Goal: Task Accomplishment & Management: Use online tool/utility

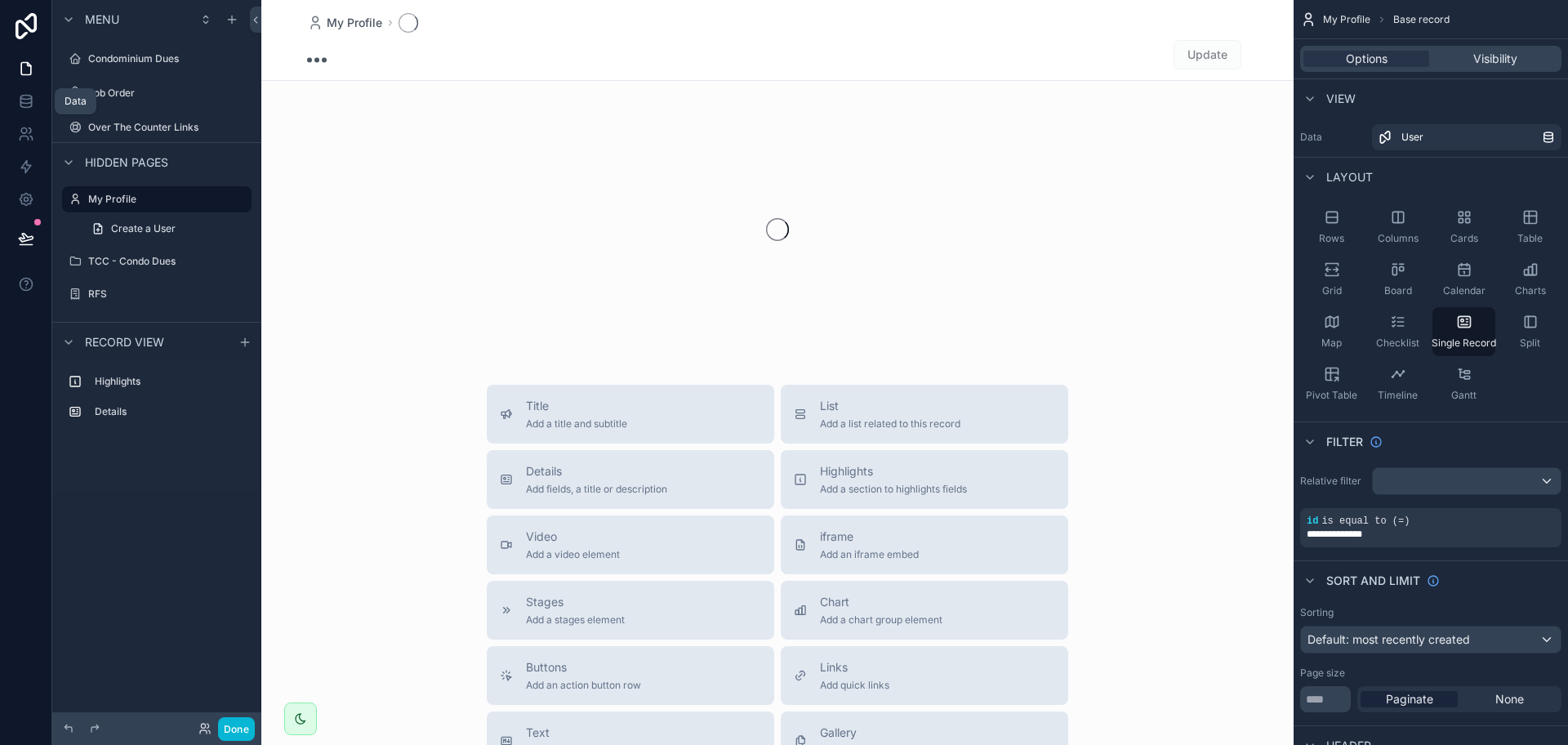
click at [25, 110] on link at bounding box center [26, 101] width 51 height 33
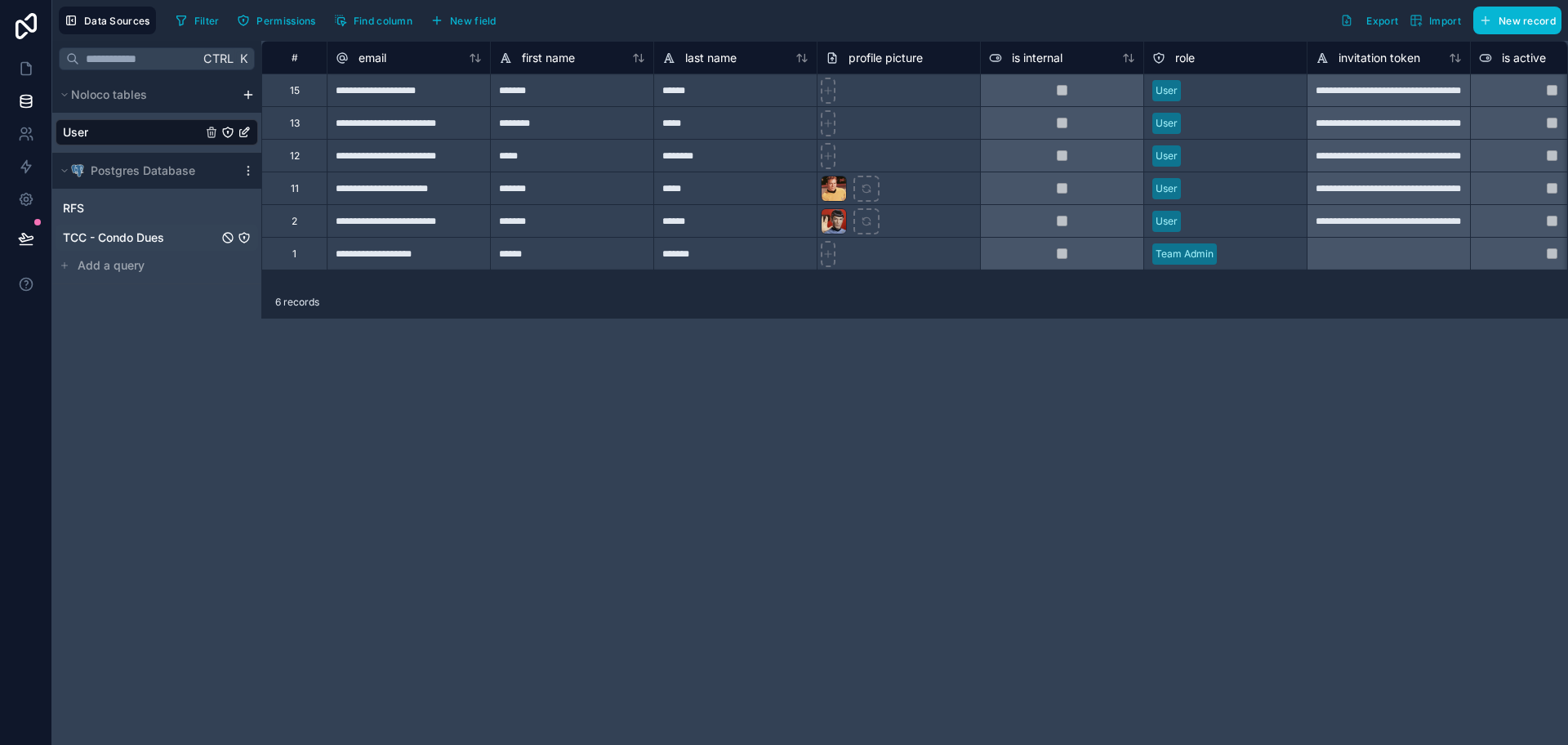
click at [127, 237] on span "TCC - Condo Dues" at bounding box center [114, 237] width 101 height 16
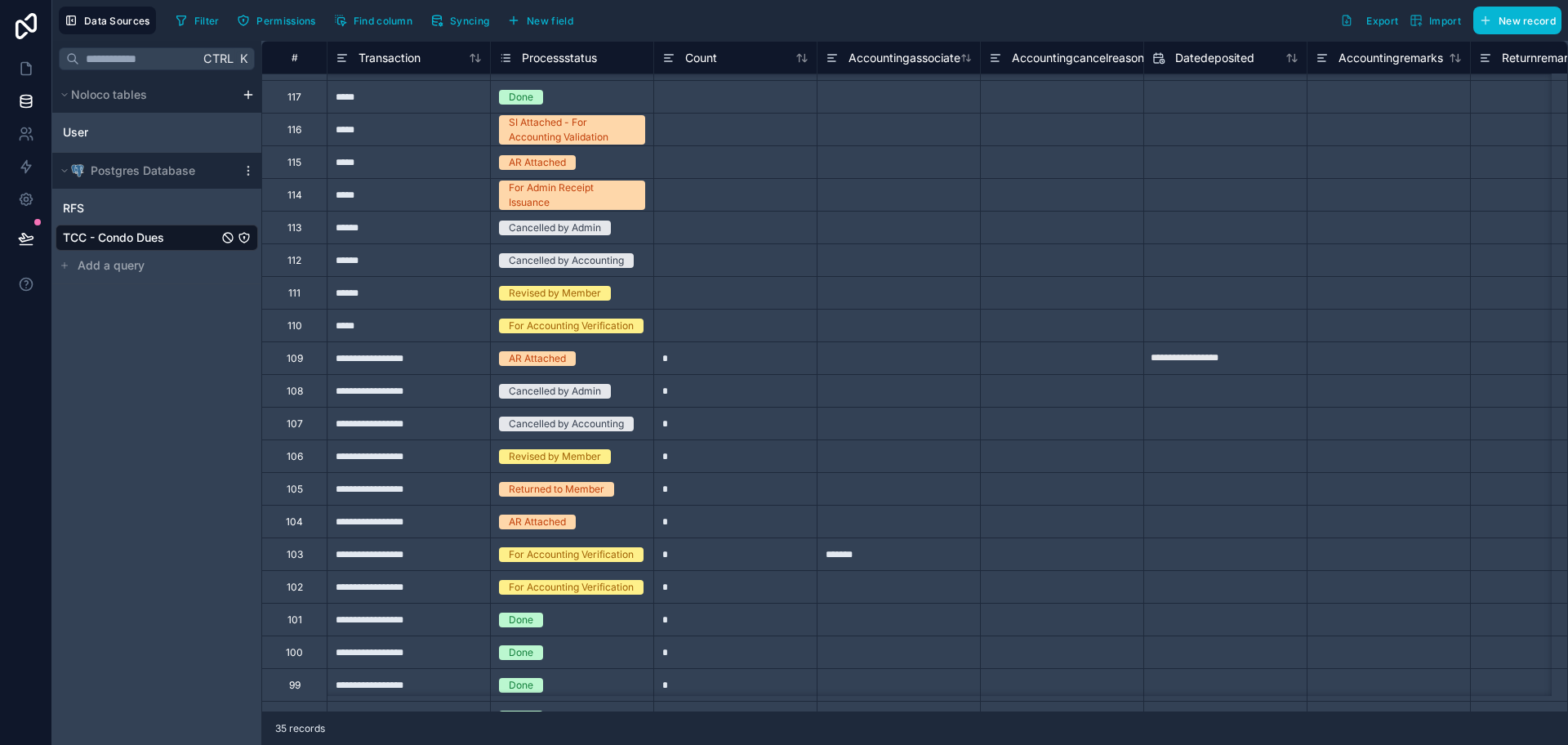
scroll to position [511, 0]
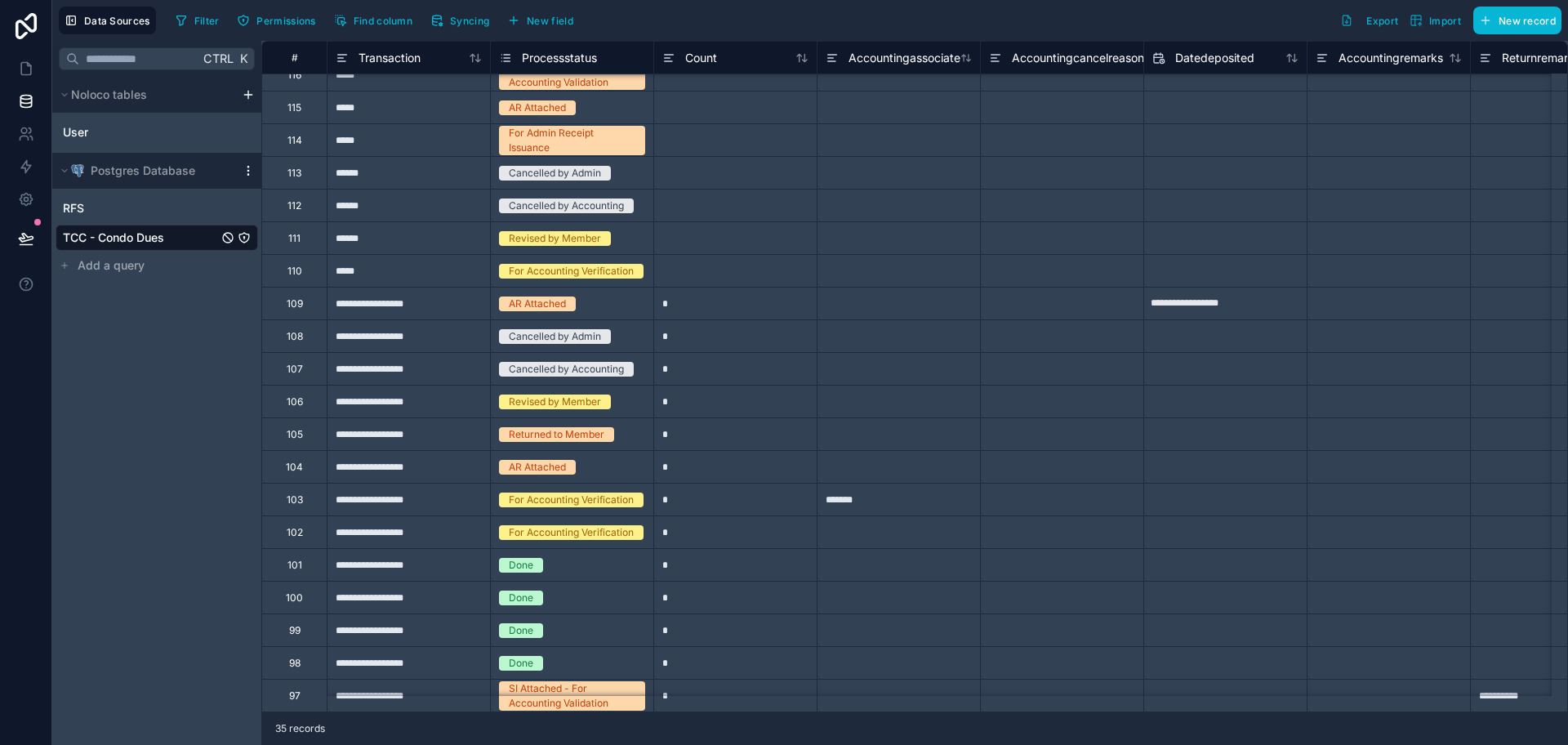
click at [244, 174] on icon at bounding box center [248, 170] width 13 height 13
click at [274, 204] on span "Update details" at bounding box center [351, 203] width 157 height 13
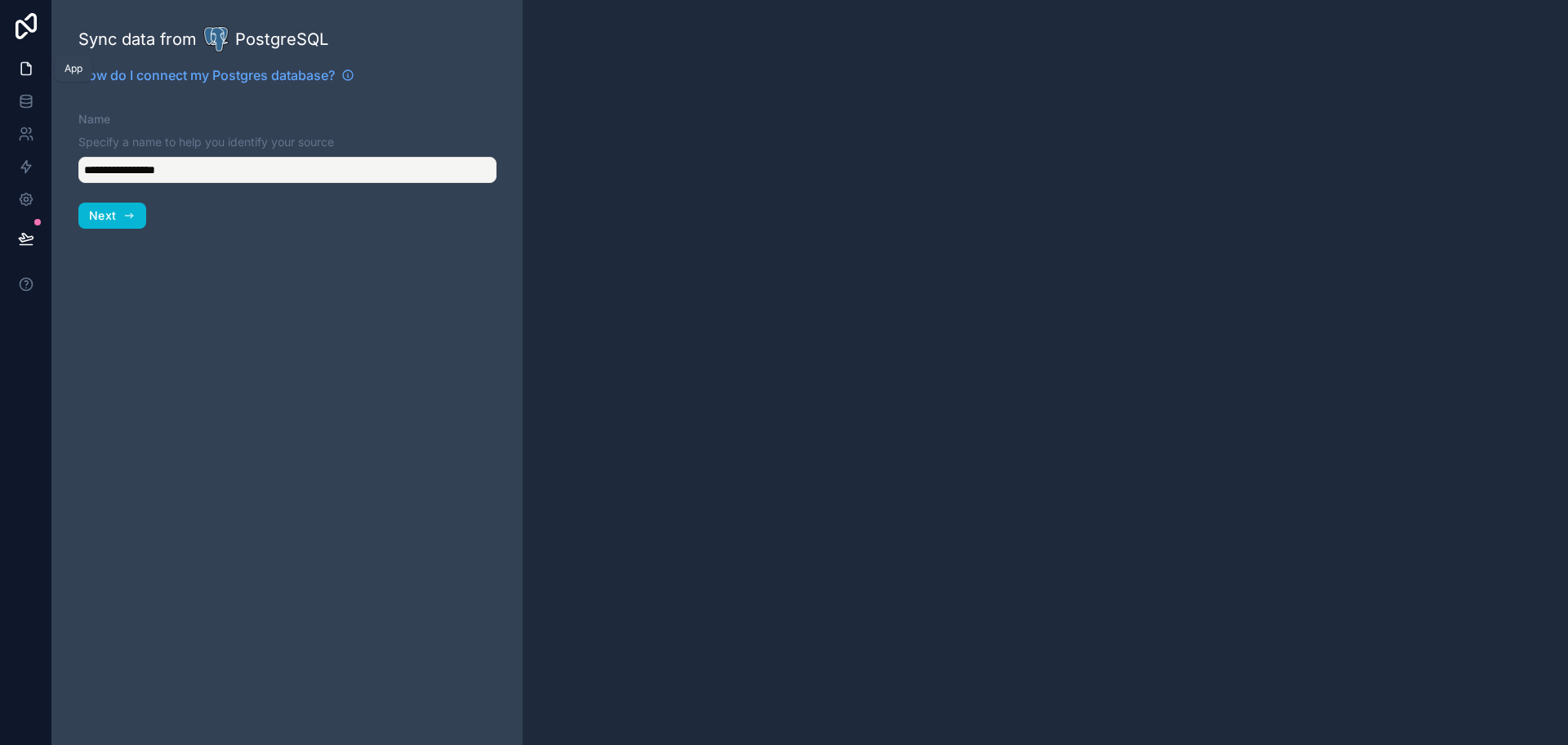
click at [26, 67] on icon at bounding box center [26, 68] width 16 height 16
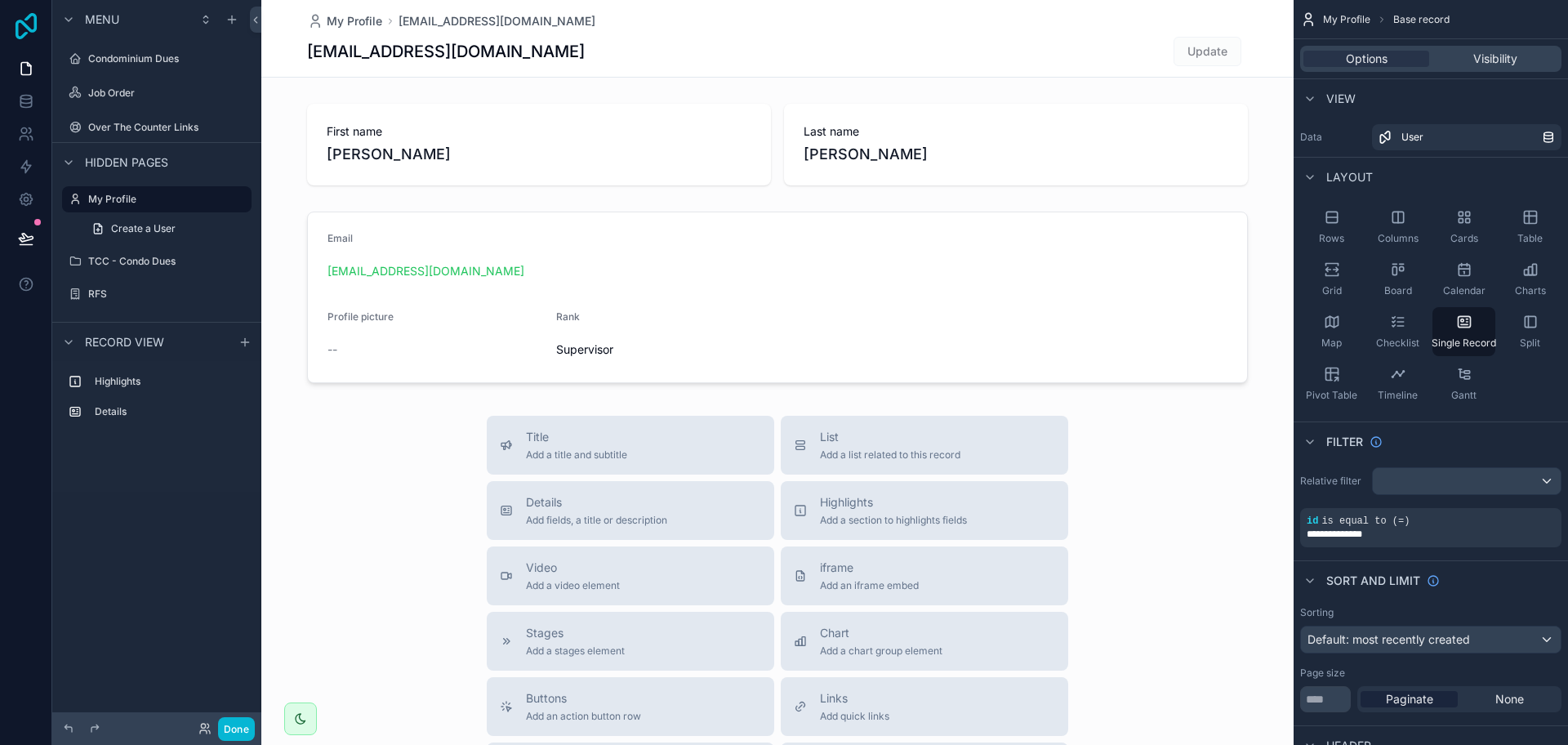
click at [30, 24] on icon at bounding box center [26, 26] width 33 height 26
click at [26, 112] on link at bounding box center [26, 101] width 51 height 33
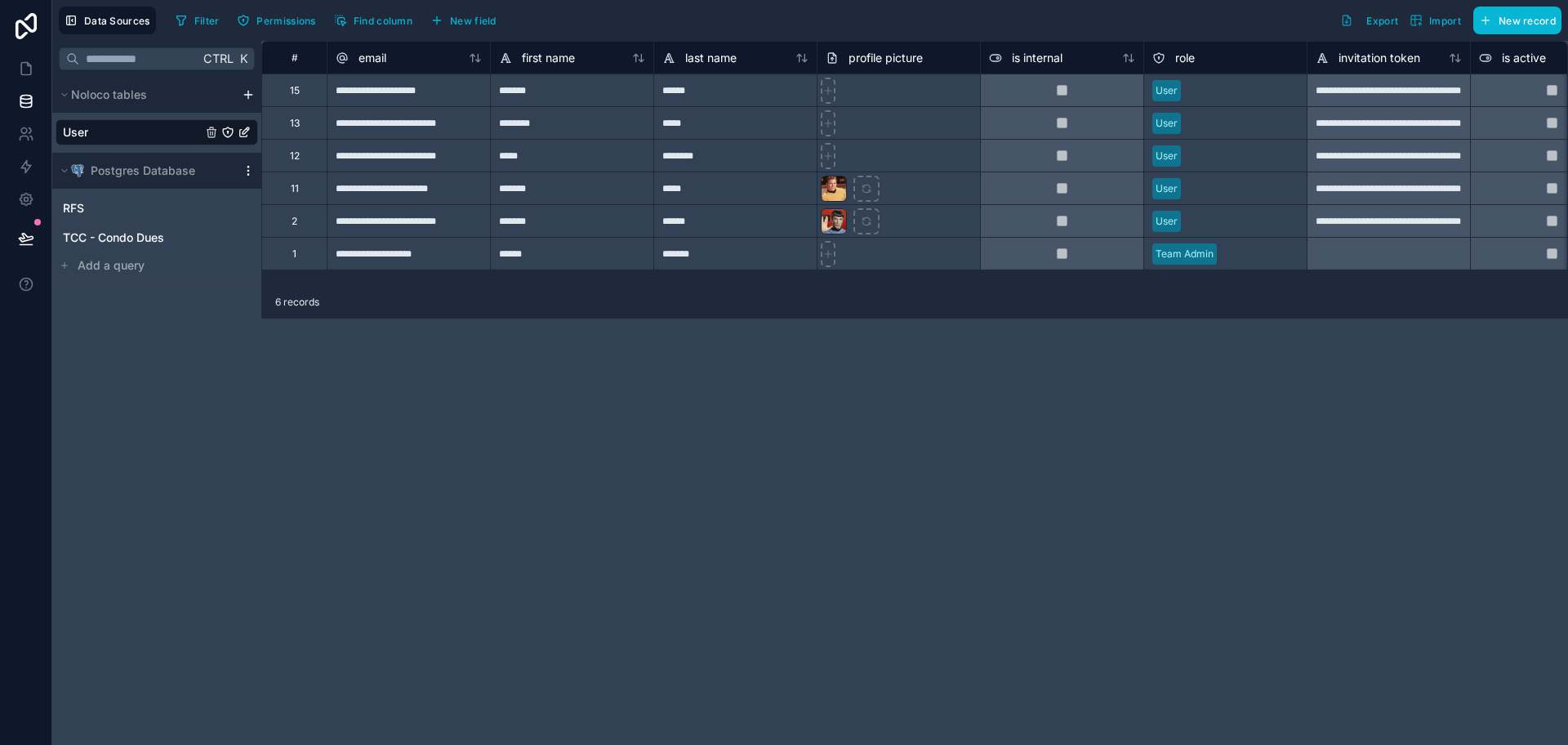
click at [250, 170] on icon at bounding box center [248, 170] width 13 height 13
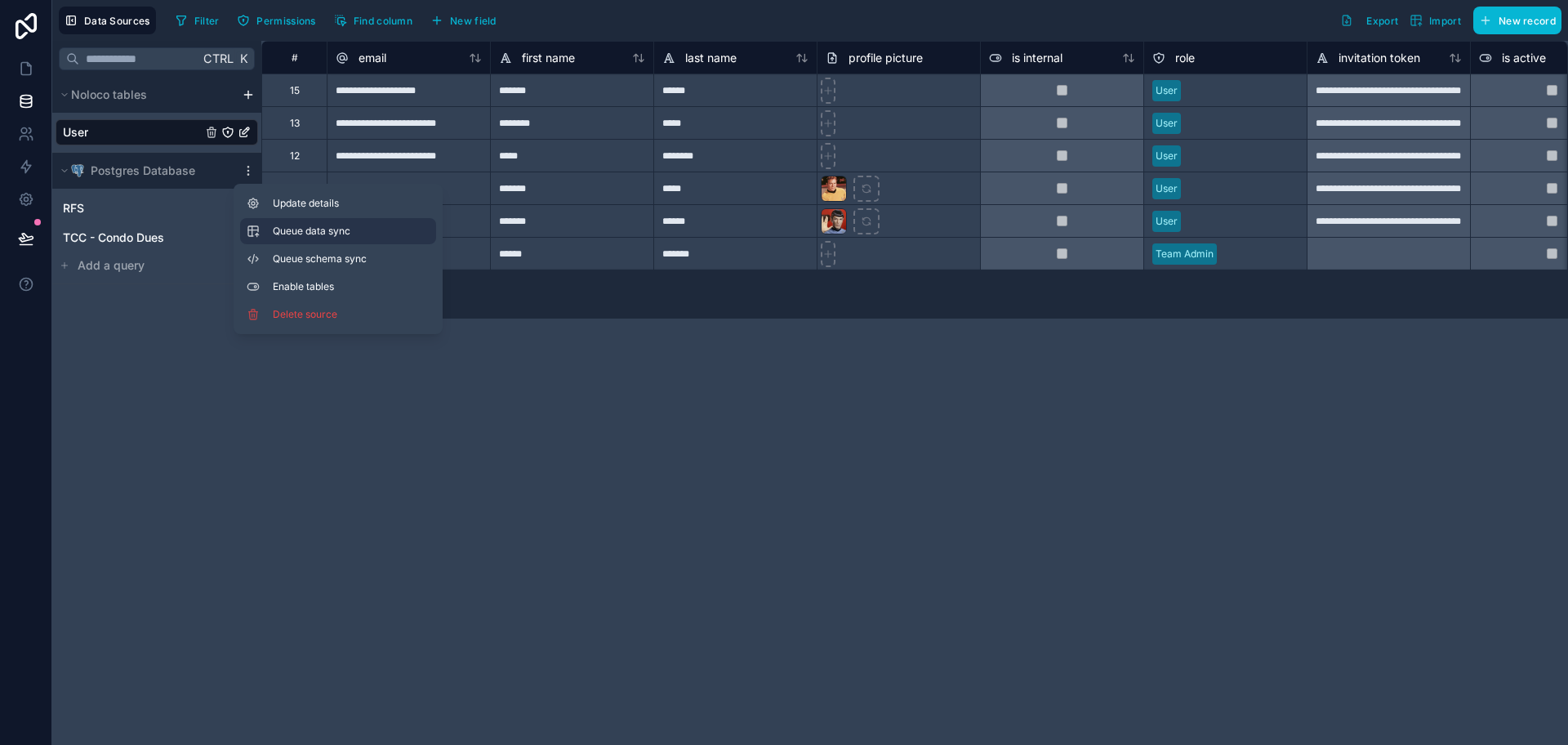
click at [282, 230] on span "Queue data sync" at bounding box center [331, 231] width 117 height 13
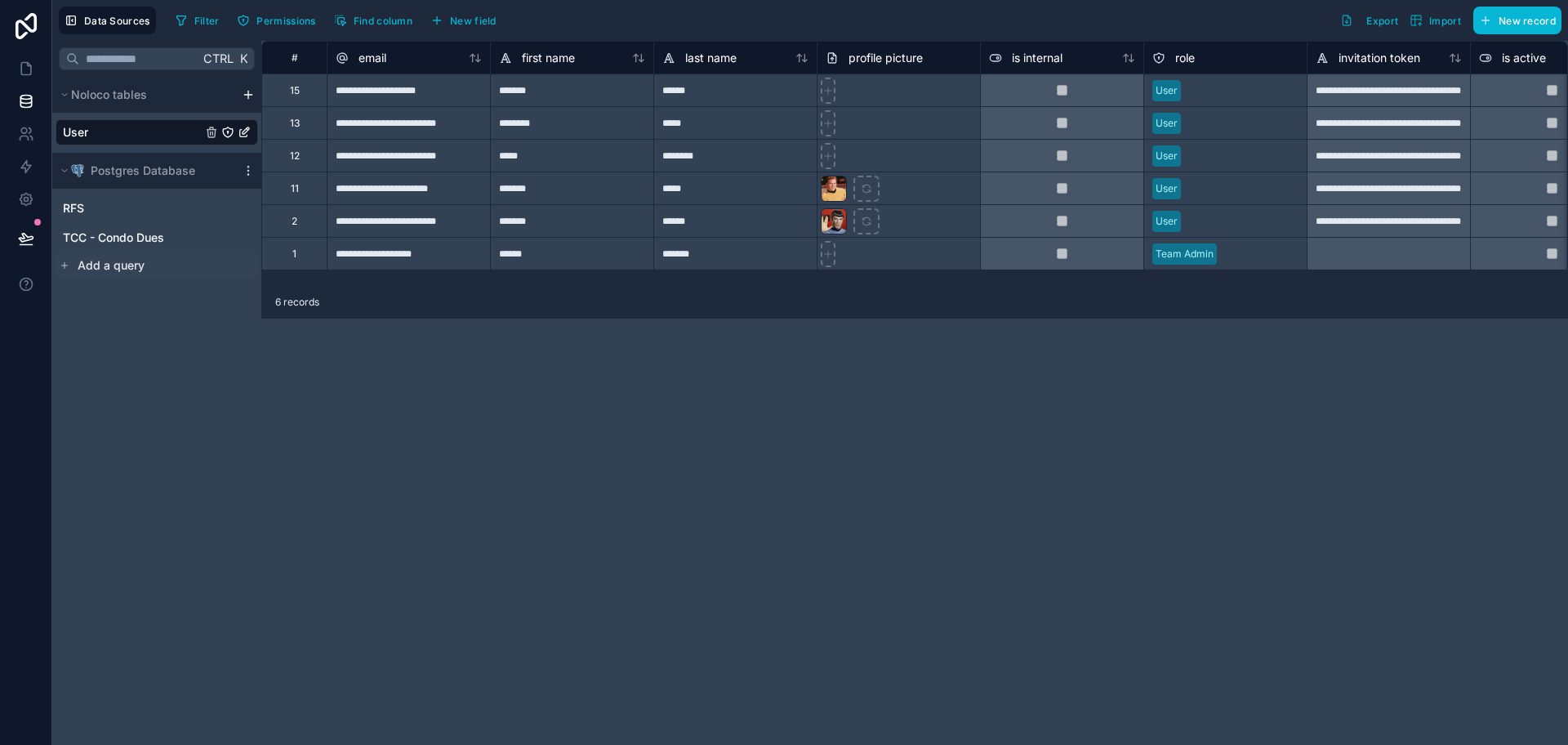
click at [117, 265] on span "Add a query" at bounding box center [110, 266] width 67 height 16
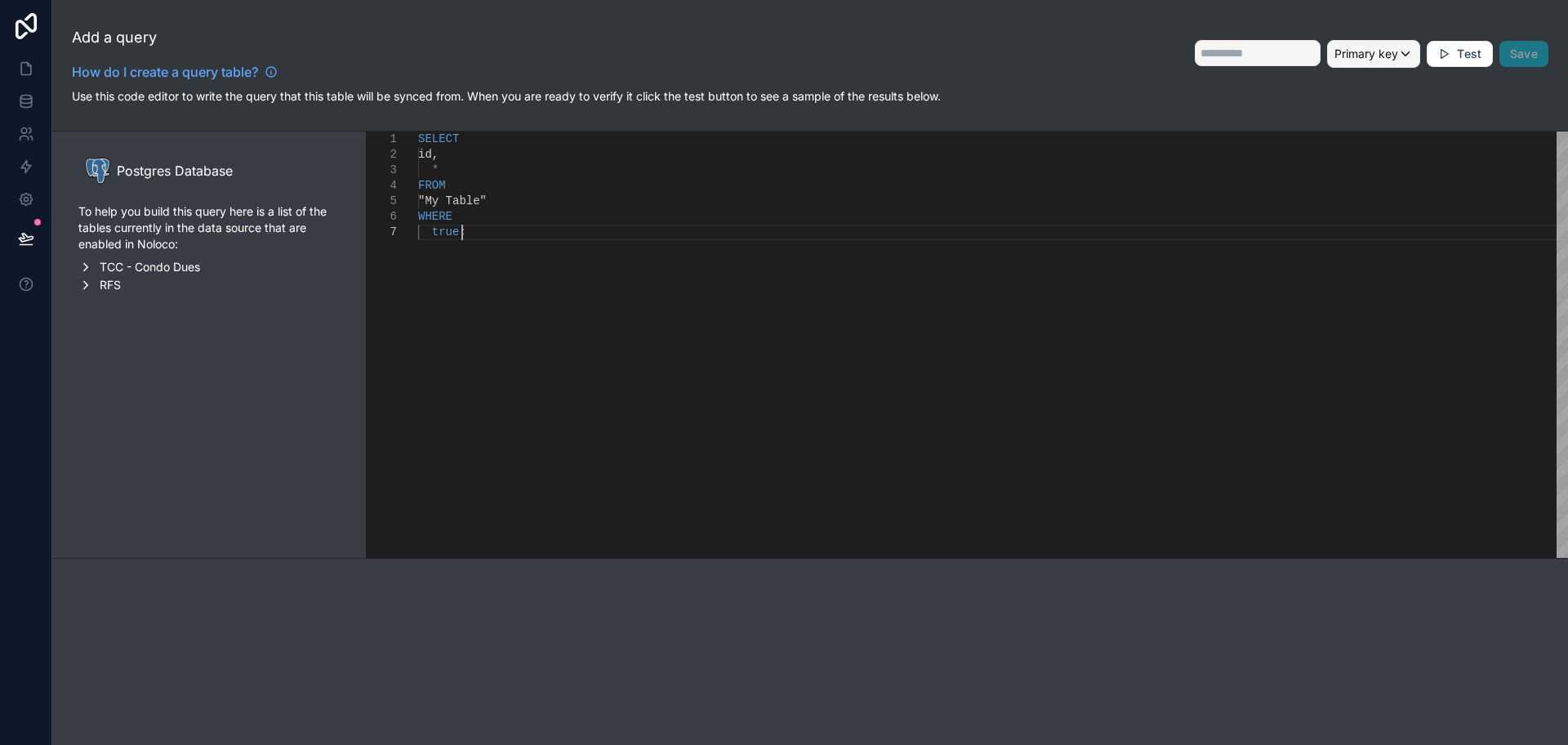
scroll to position [0, 44]
drag, startPoint x: 503, startPoint y: 266, endPoint x: 405, endPoint y: 126, distance: 170.9
click at [408, 126] on div "**********" at bounding box center [810, 279] width 1516 height 559
click at [20, 108] on icon at bounding box center [26, 101] width 16 height 16
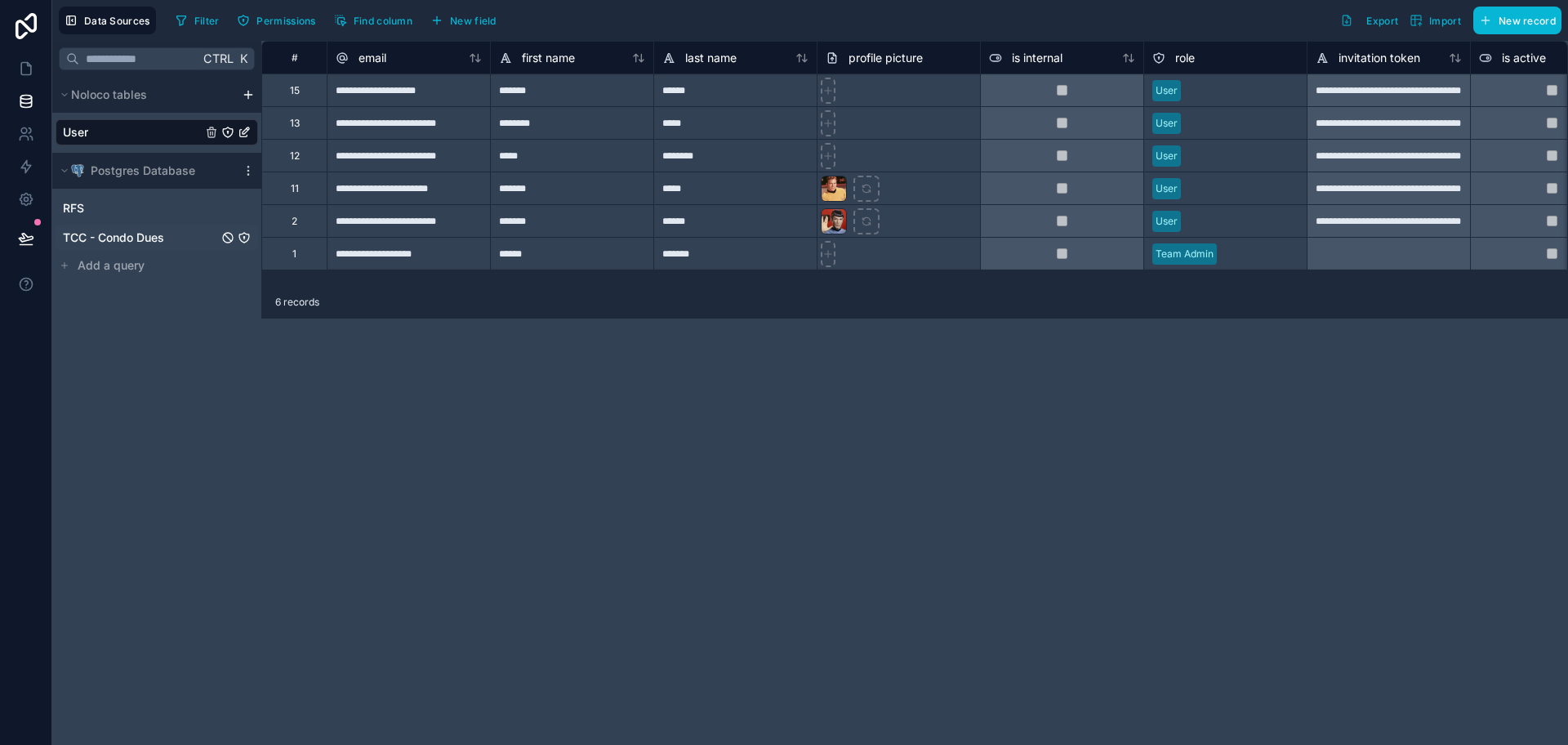
click at [146, 233] on span "TCC - Condo Dues" at bounding box center [114, 237] width 101 height 16
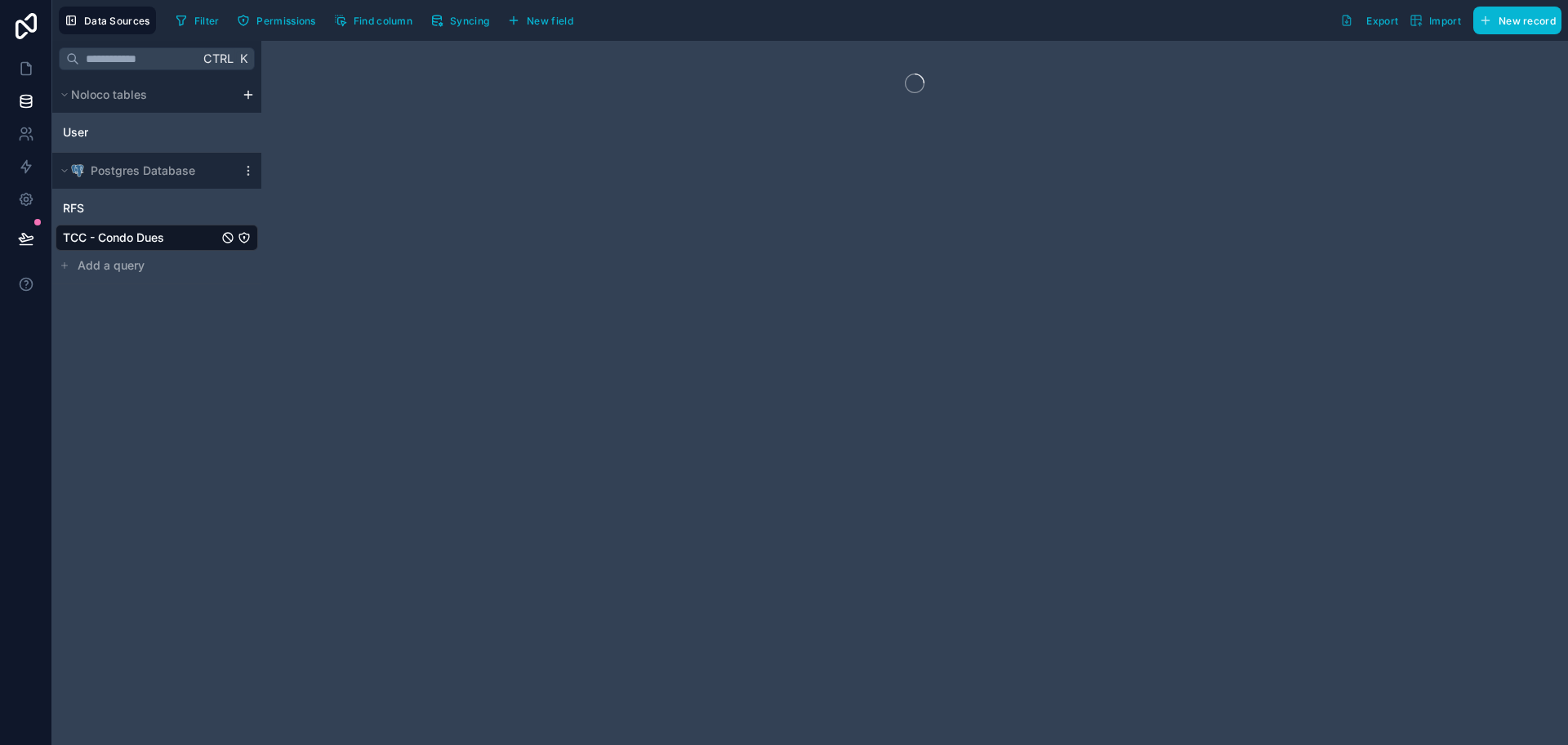
click at [243, 178] on div "Postgres Database" at bounding box center [156, 170] width 209 height 36
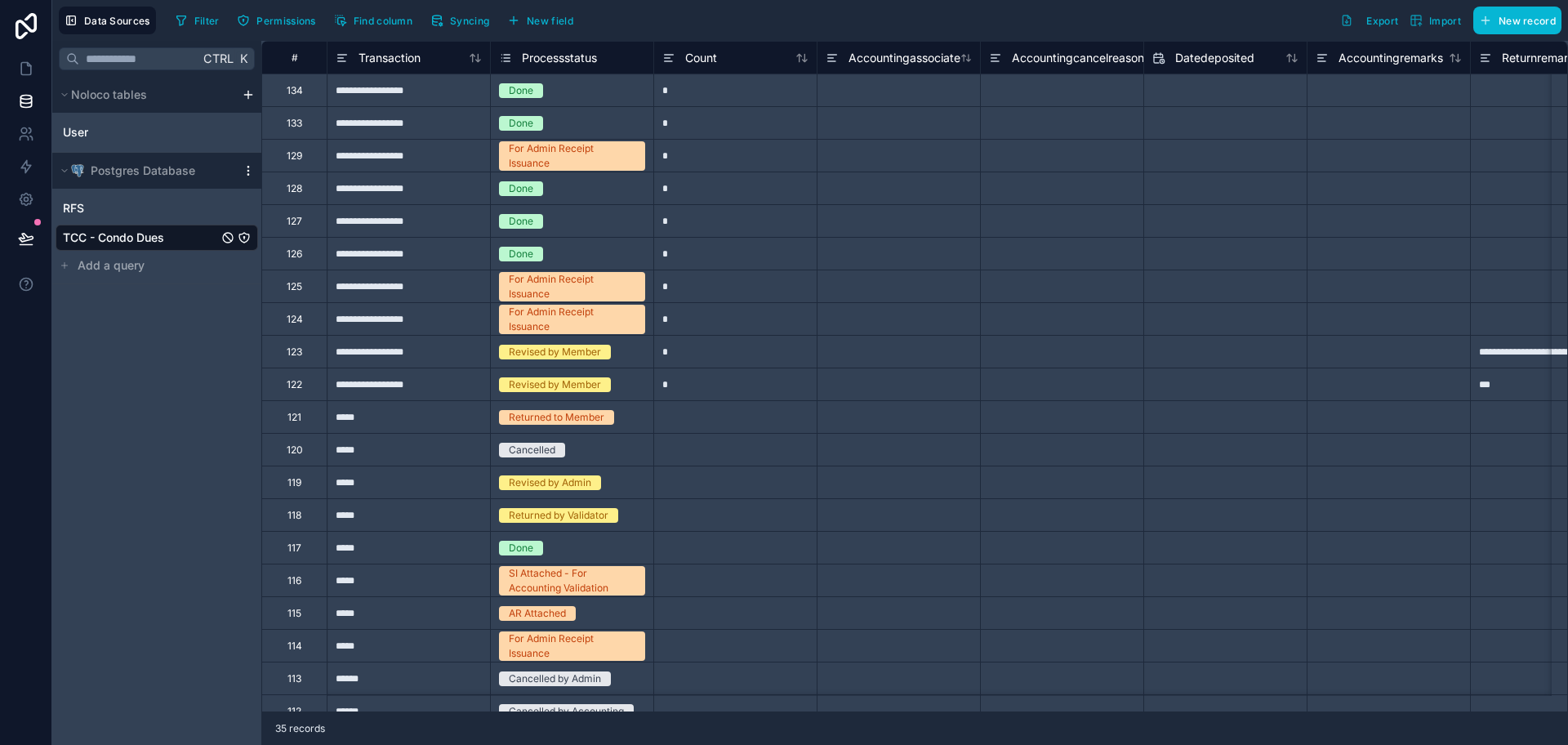
click at [248, 176] on icon at bounding box center [248, 170] width 13 height 13
